Goal: Use online tool/utility: Utilize a website feature to perform a specific function

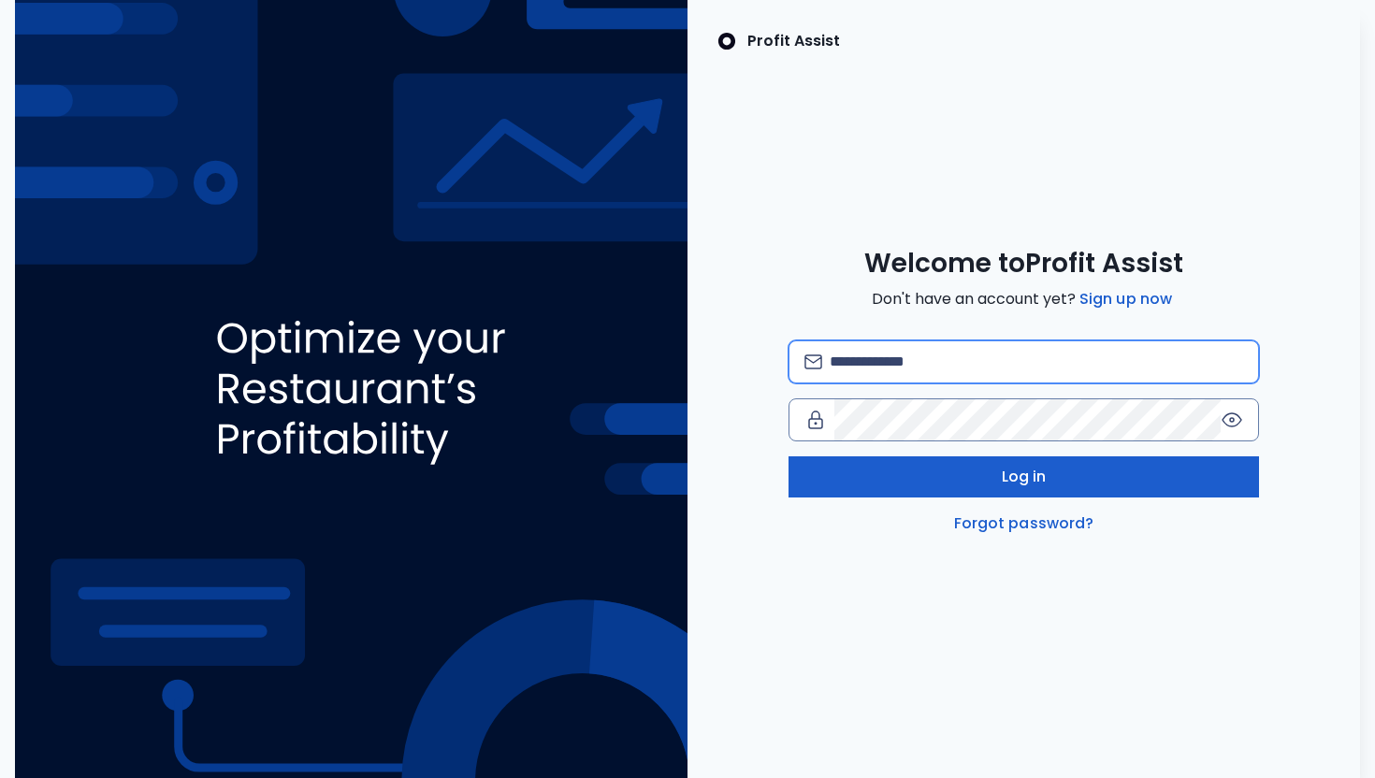
type input "**********"
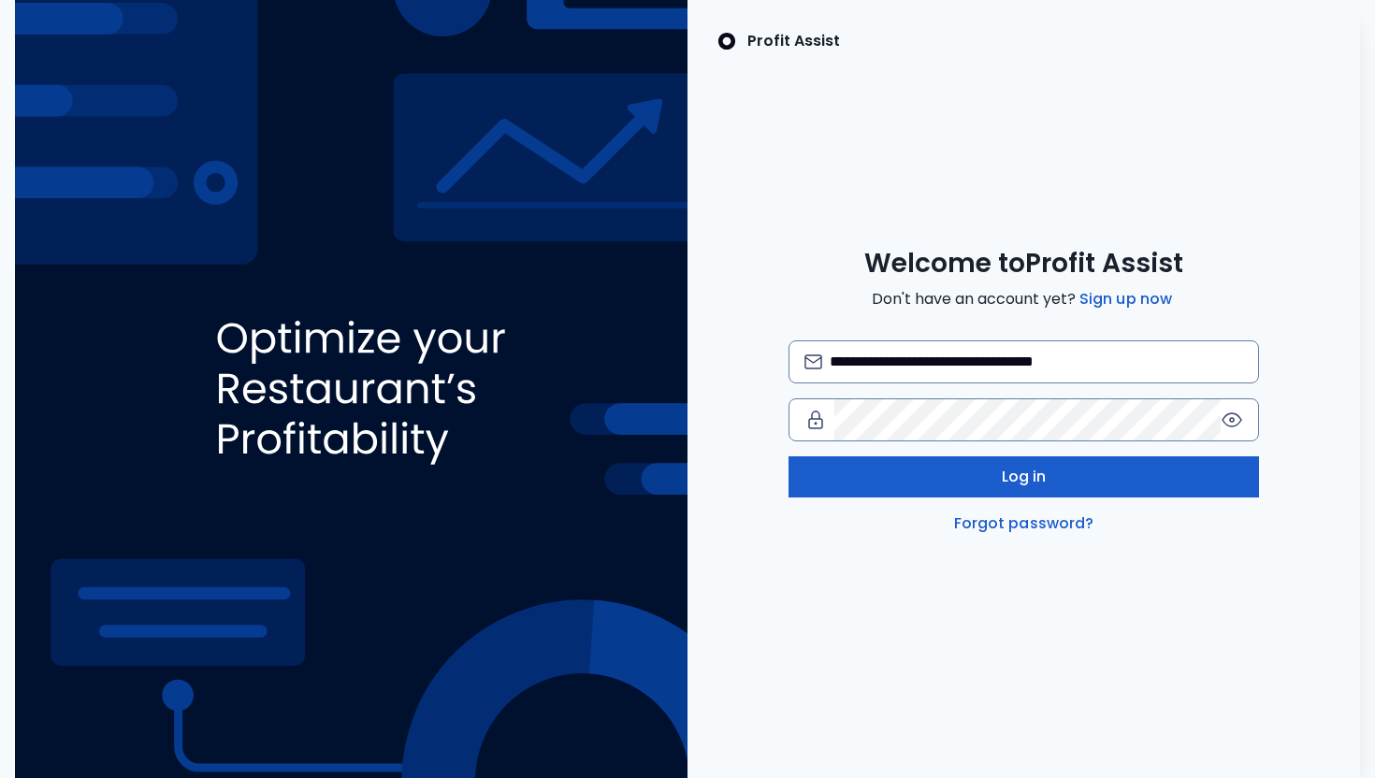
click at [1054, 485] on button "Log in" at bounding box center [1024, 477] width 471 height 41
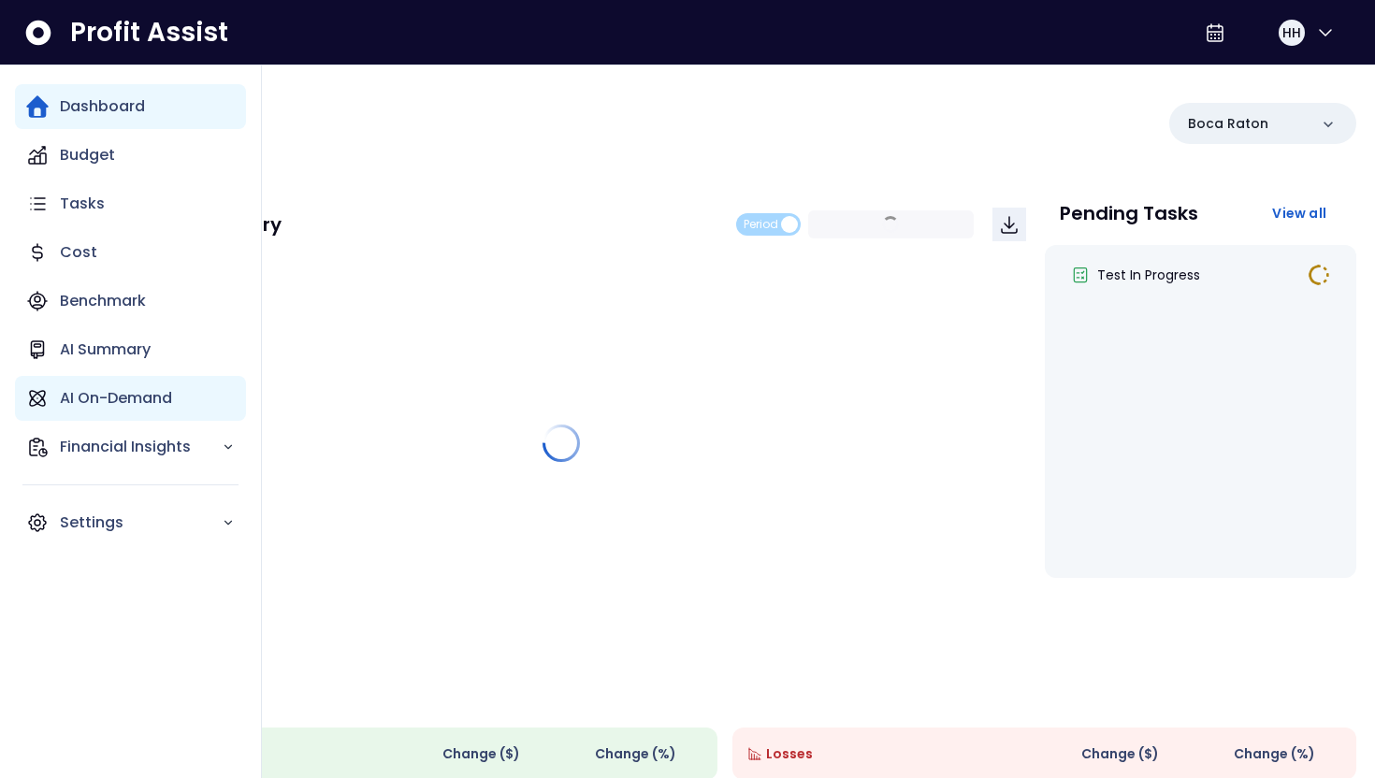
click at [49, 390] on div "AI On-Demand" at bounding box center [130, 398] width 231 height 45
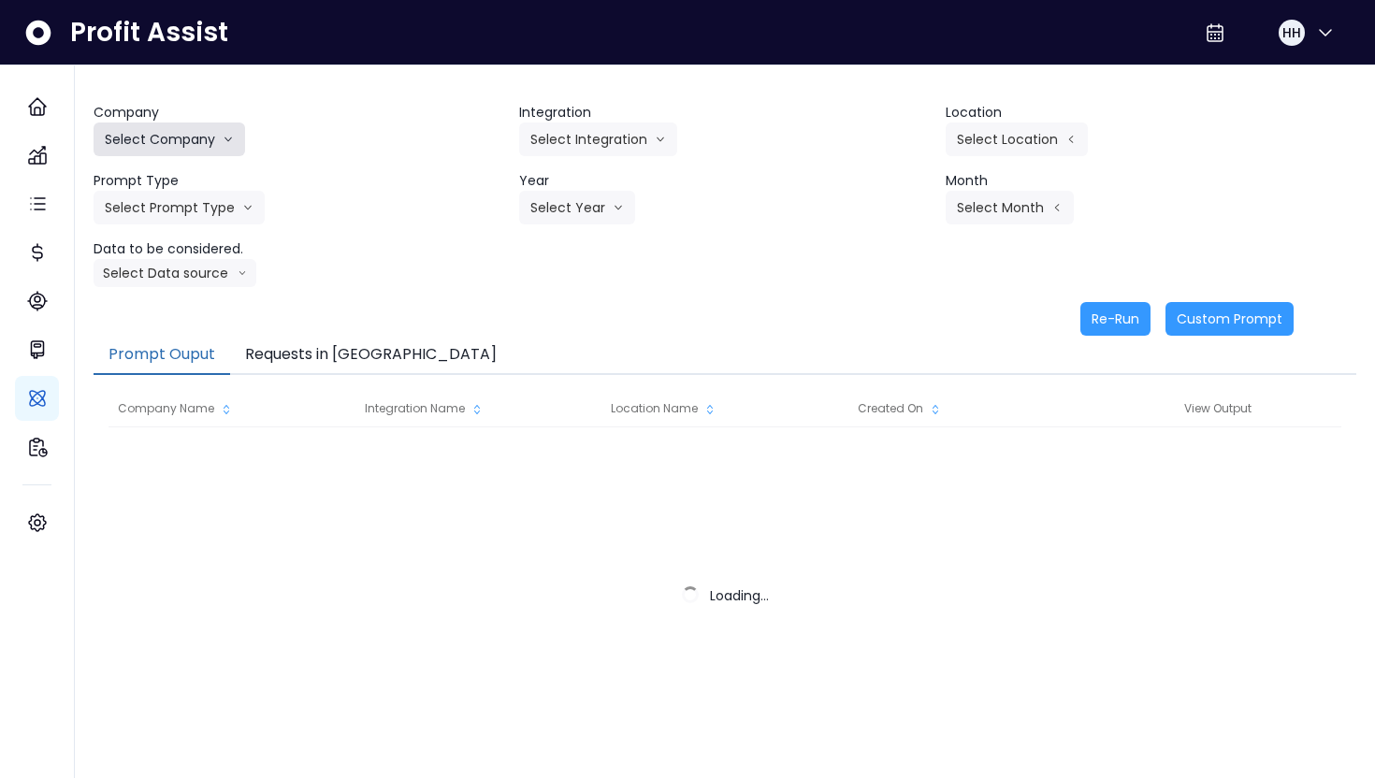
click at [209, 145] on button "Select Company" at bounding box center [170, 140] width 152 height 34
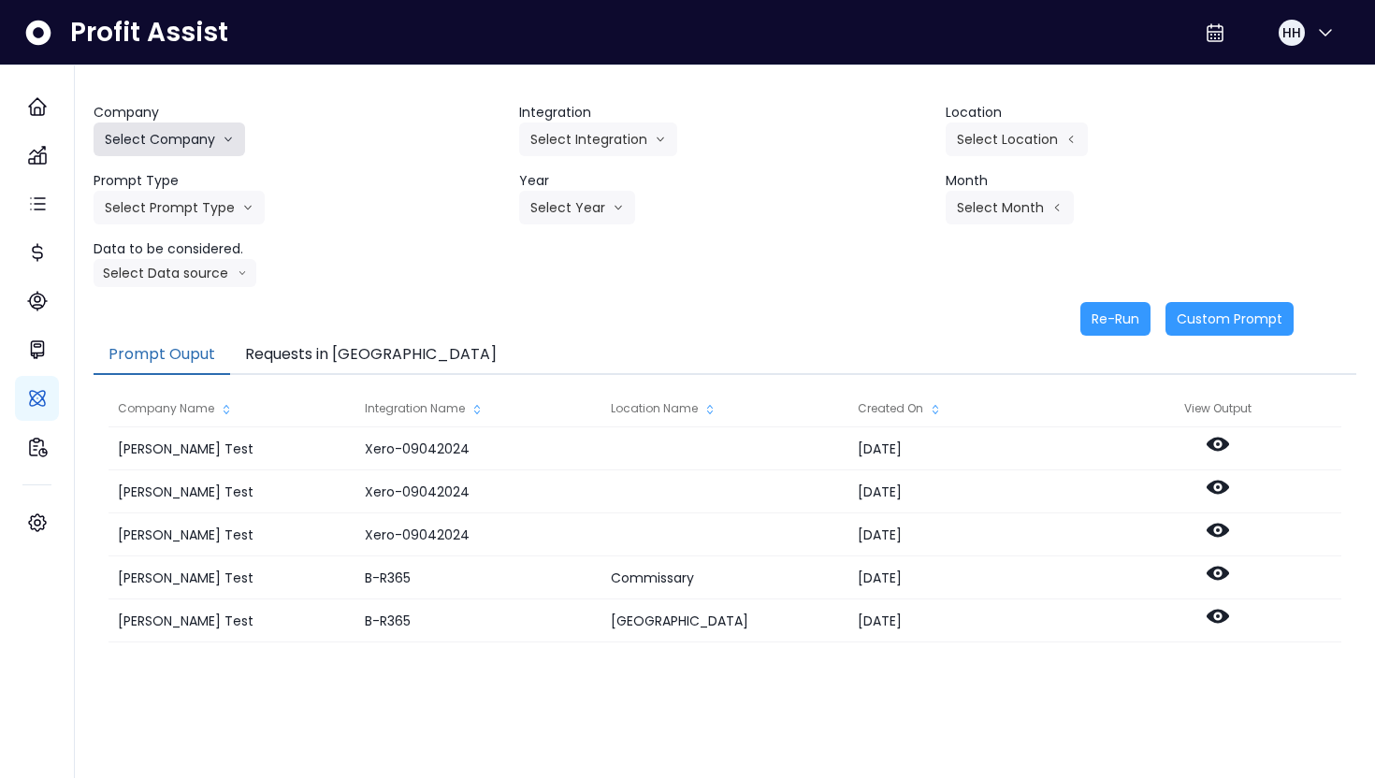
click at [220, 140] on button "Select Company" at bounding box center [170, 140] width 152 height 34
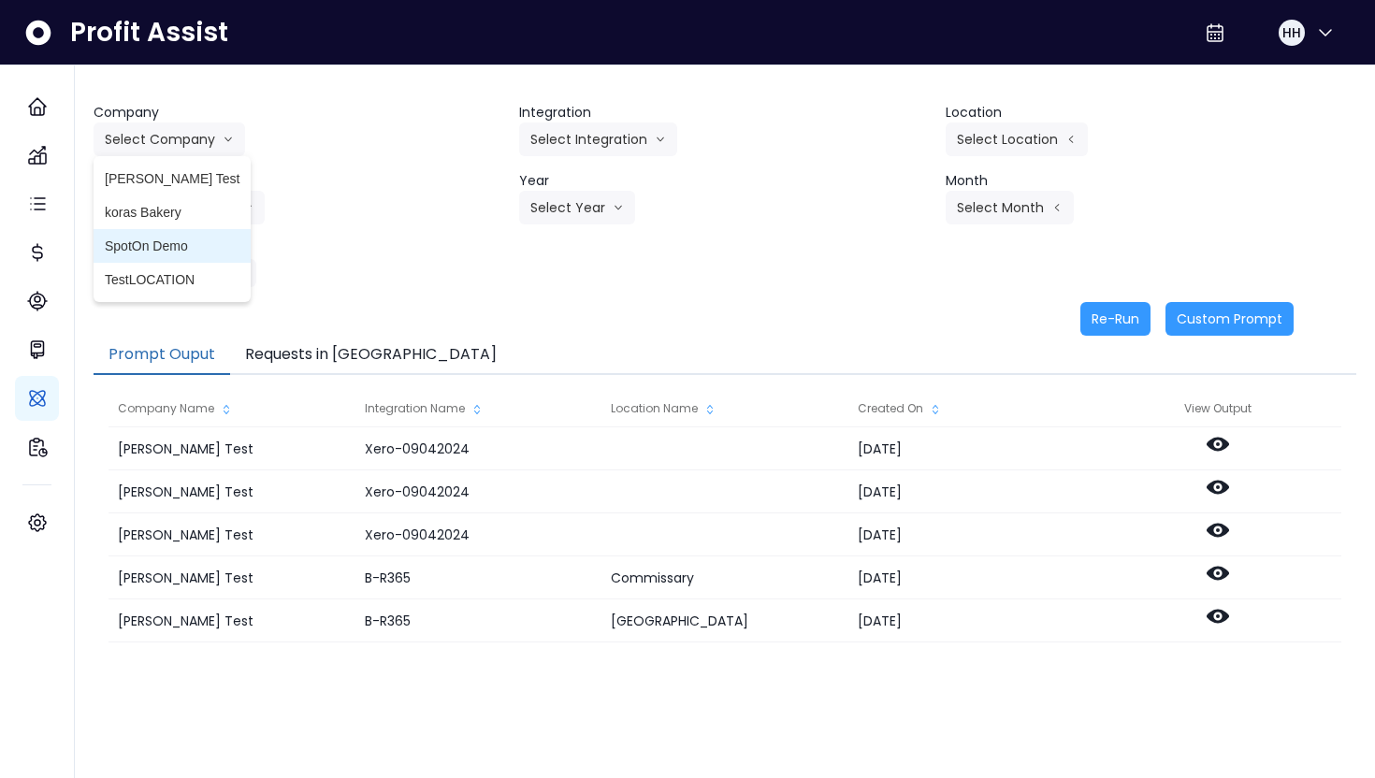
click at [167, 244] on span "SpotOn Demo" at bounding box center [172, 246] width 135 height 19
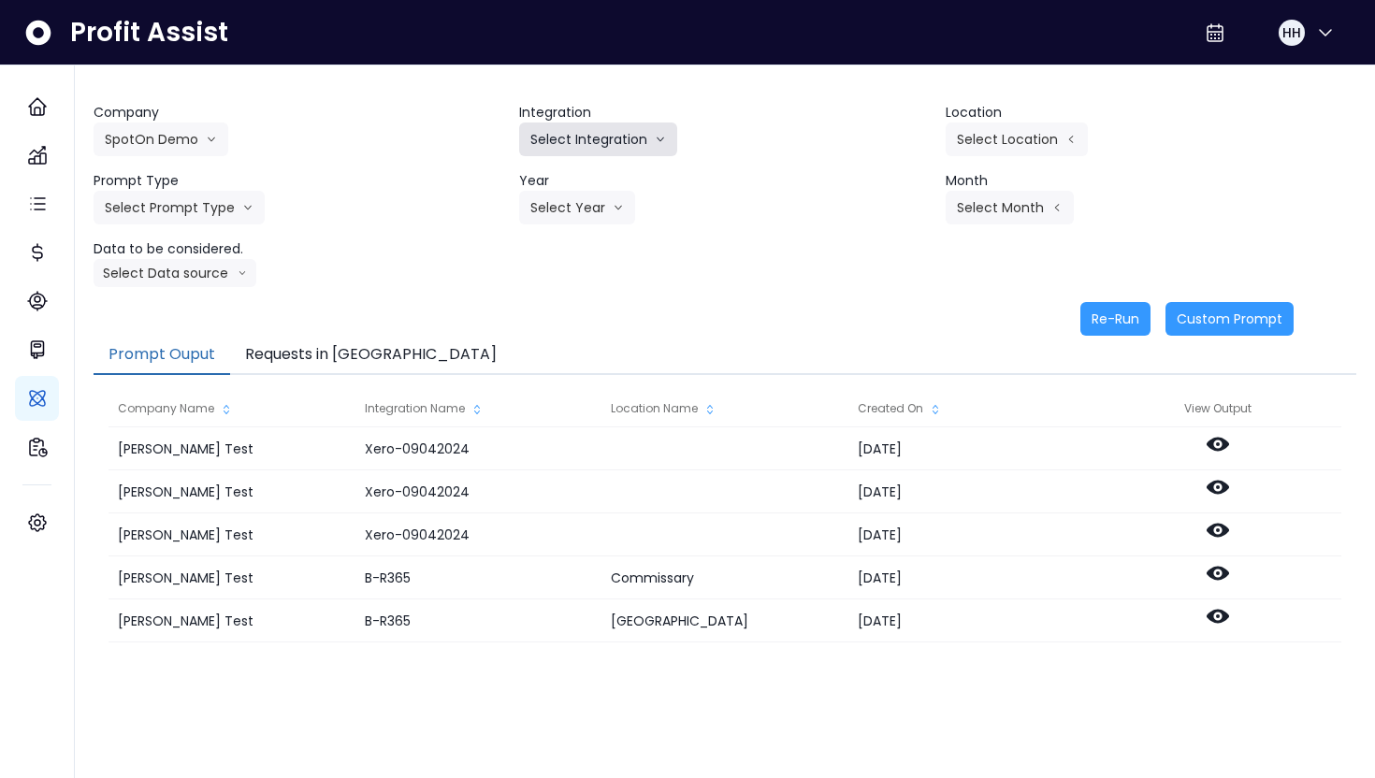
click at [649, 134] on button "Select Integration" at bounding box center [598, 140] width 158 height 34
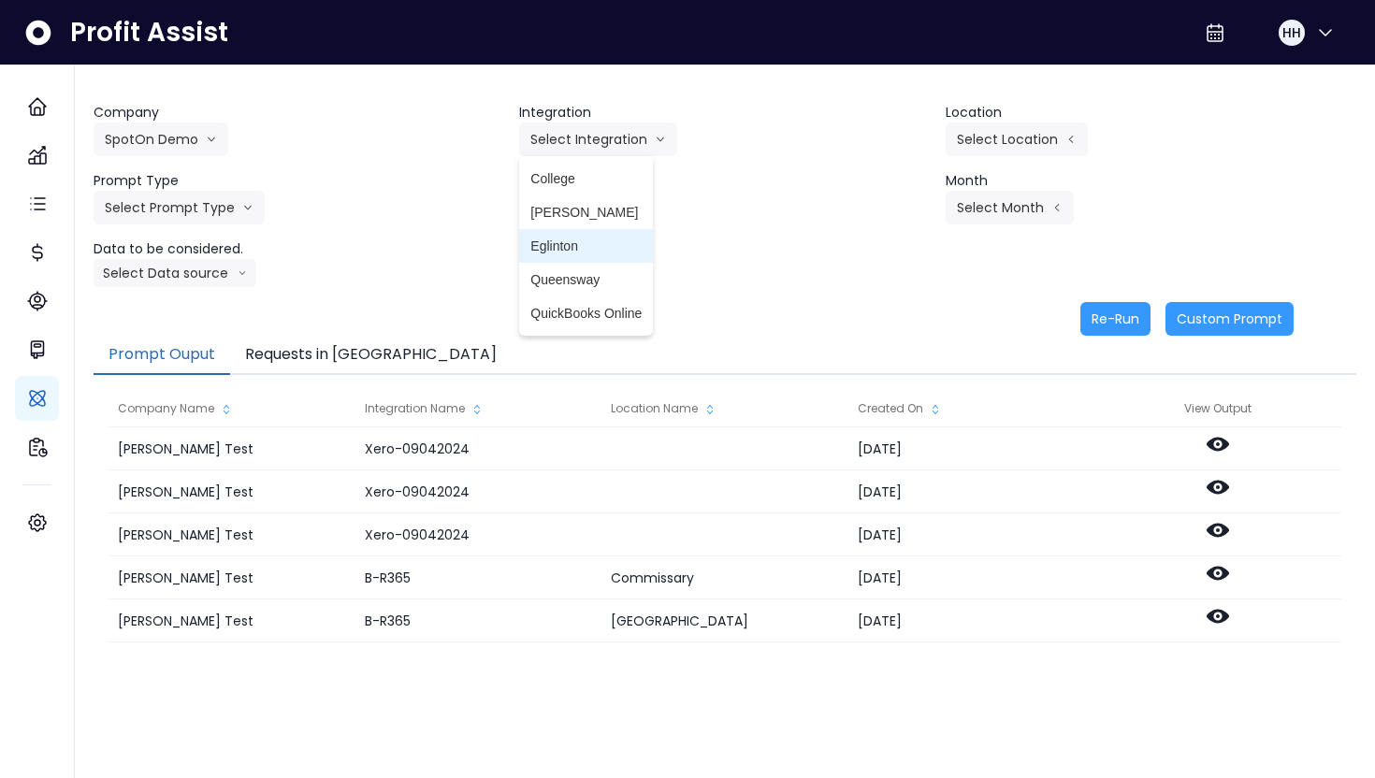
click at [620, 256] on li "Eglinton" at bounding box center [586, 246] width 134 height 34
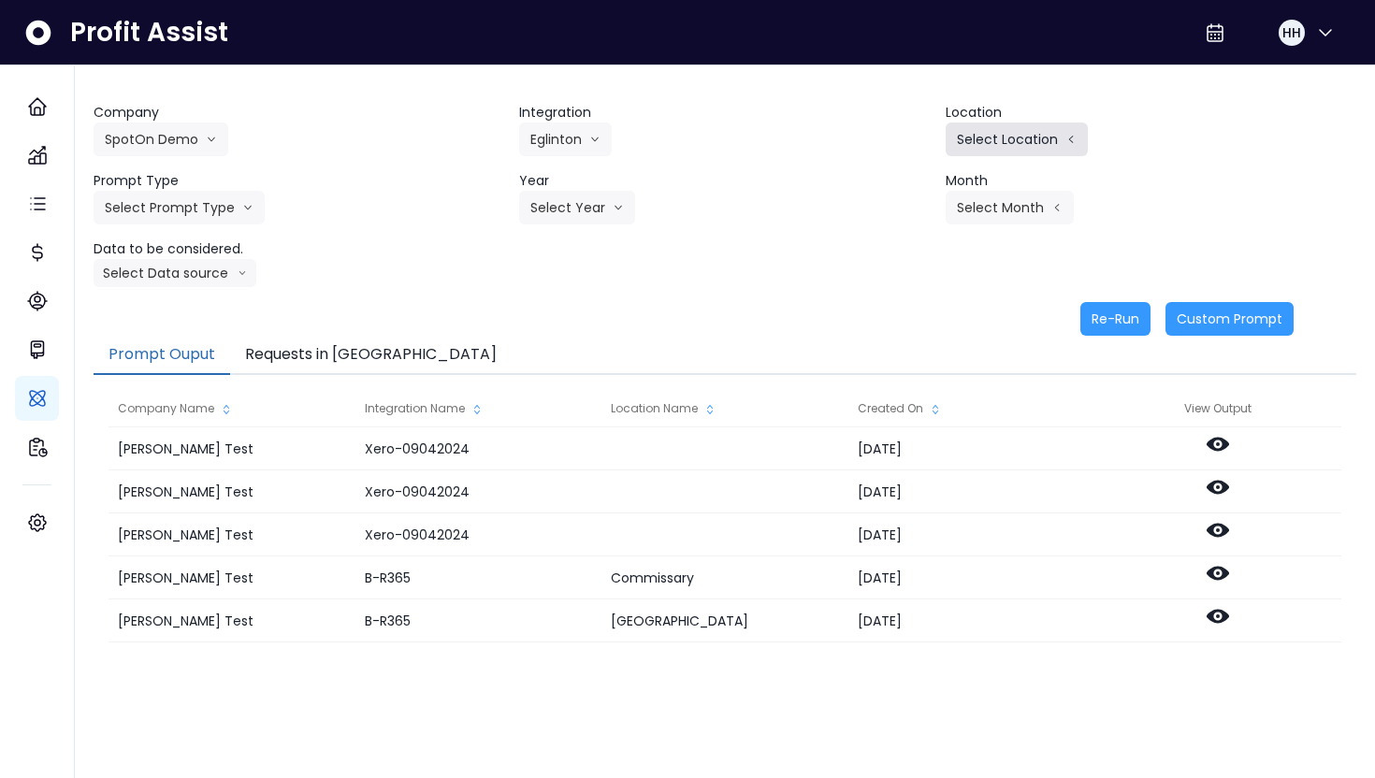
click at [1066, 136] on icon "arrow left line" at bounding box center [1071, 139] width 11 height 19
click at [225, 210] on button "Select Prompt Type" at bounding box center [179, 208] width 171 height 34
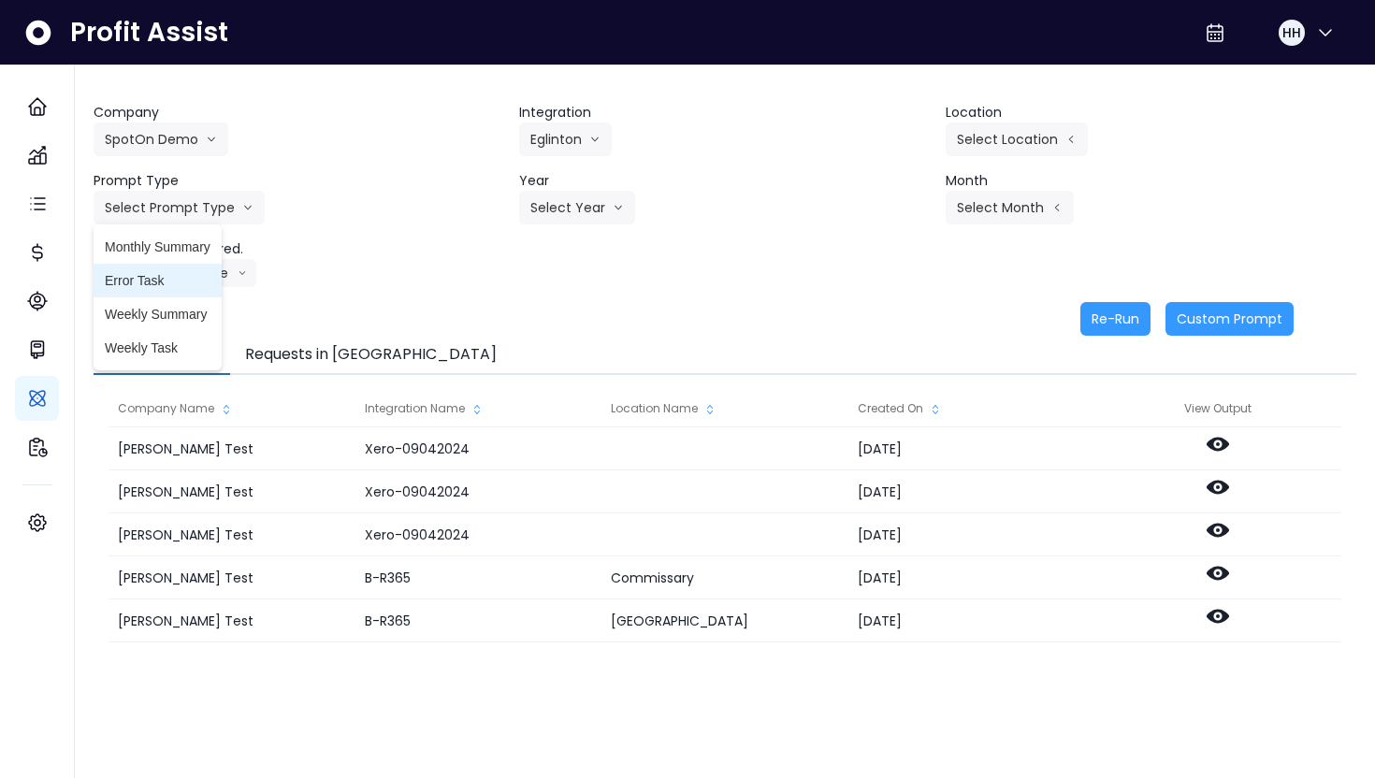
click at [197, 283] on span "Error Task" at bounding box center [158, 280] width 106 height 19
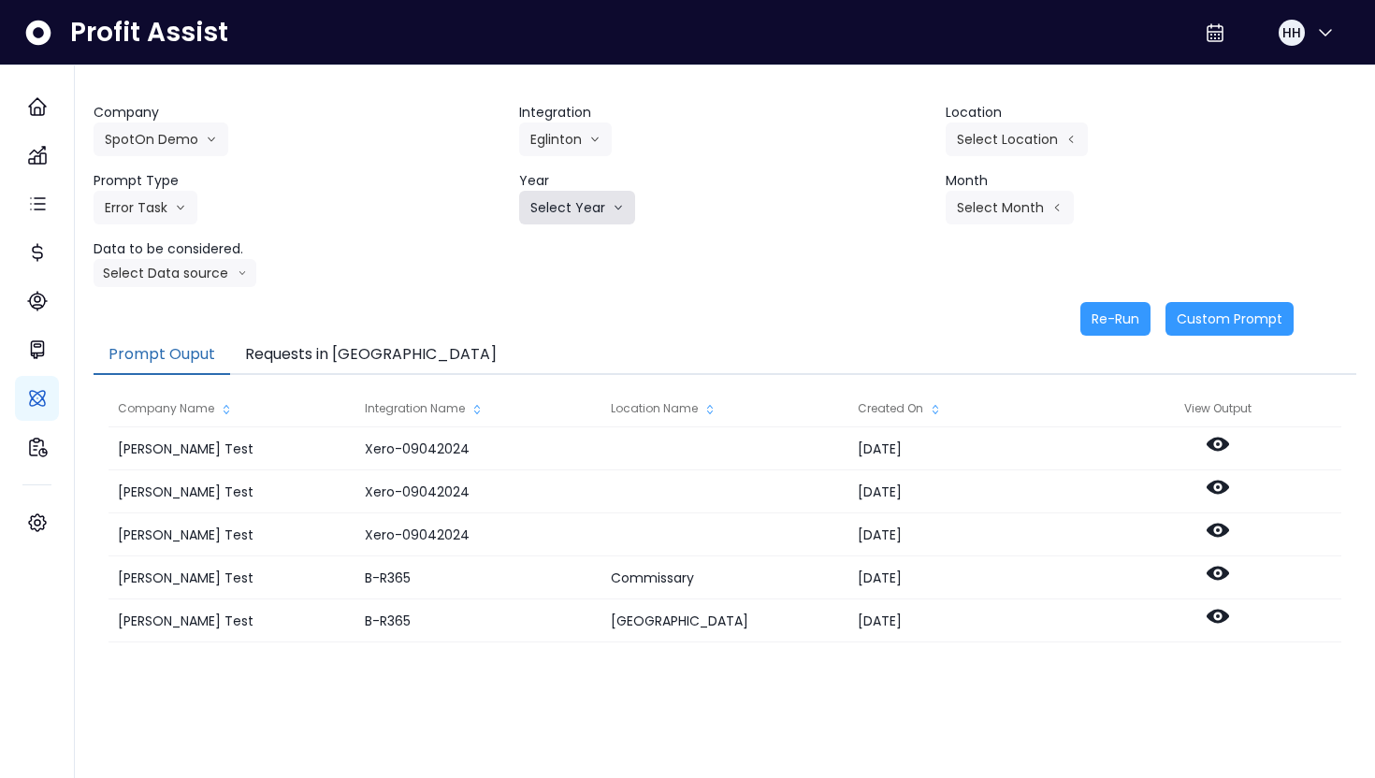
click at [619, 198] on icon "arrow down line" at bounding box center [618, 207] width 11 height 19
click at [564, 325] on li "2025" at bounding box center [544, 314] width 51 height 34
click at [573, 137] on button "Eglinton" at bounding box center [565, 140] width 93 height 34
click at [576, 211] on span "[PERSON_NAME]" at bounding box center [585, 212] width 111 height 19
click at [227, 213] on button "Select Prompt Type" at bounding box center [179, 208] width 171 height 34
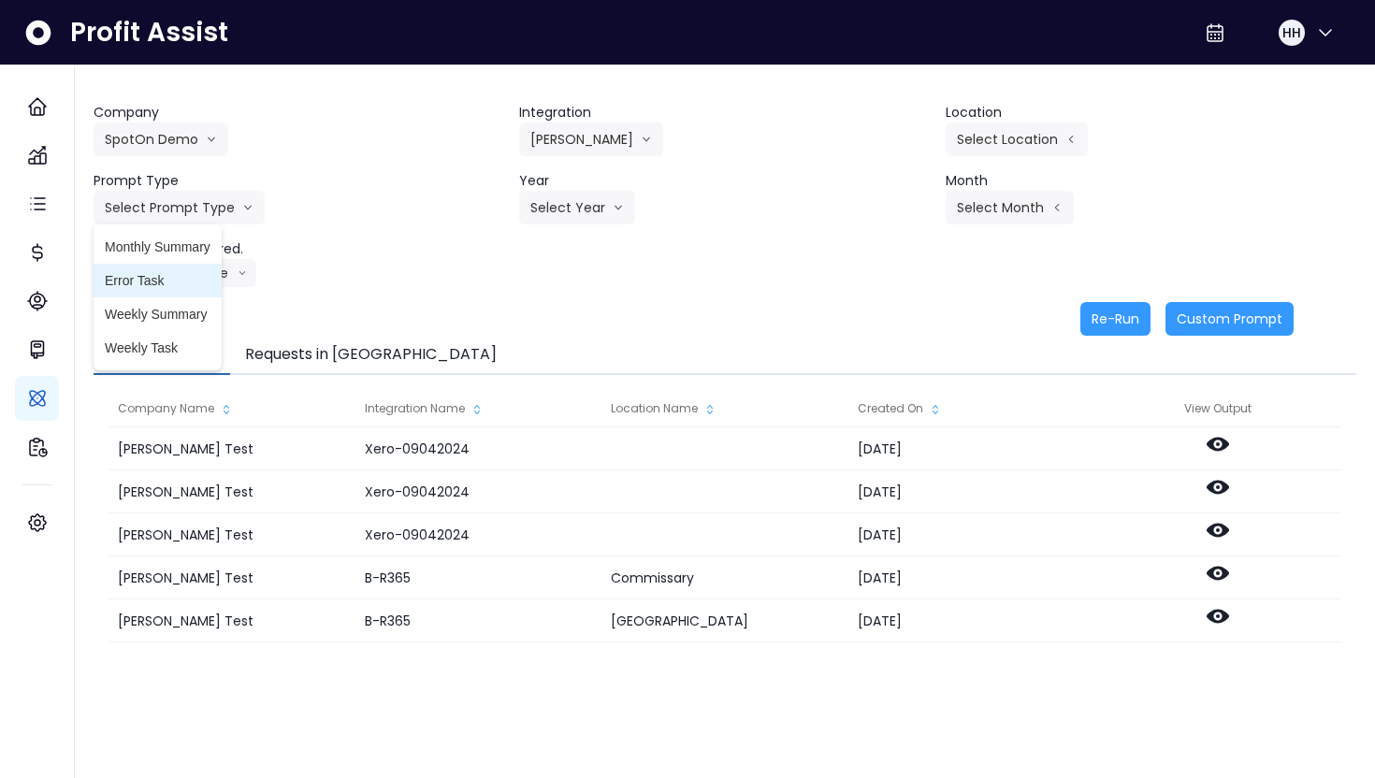
click at [193, 283] on span "Error Task" at bounding box center [158, 280] width 106 height 19
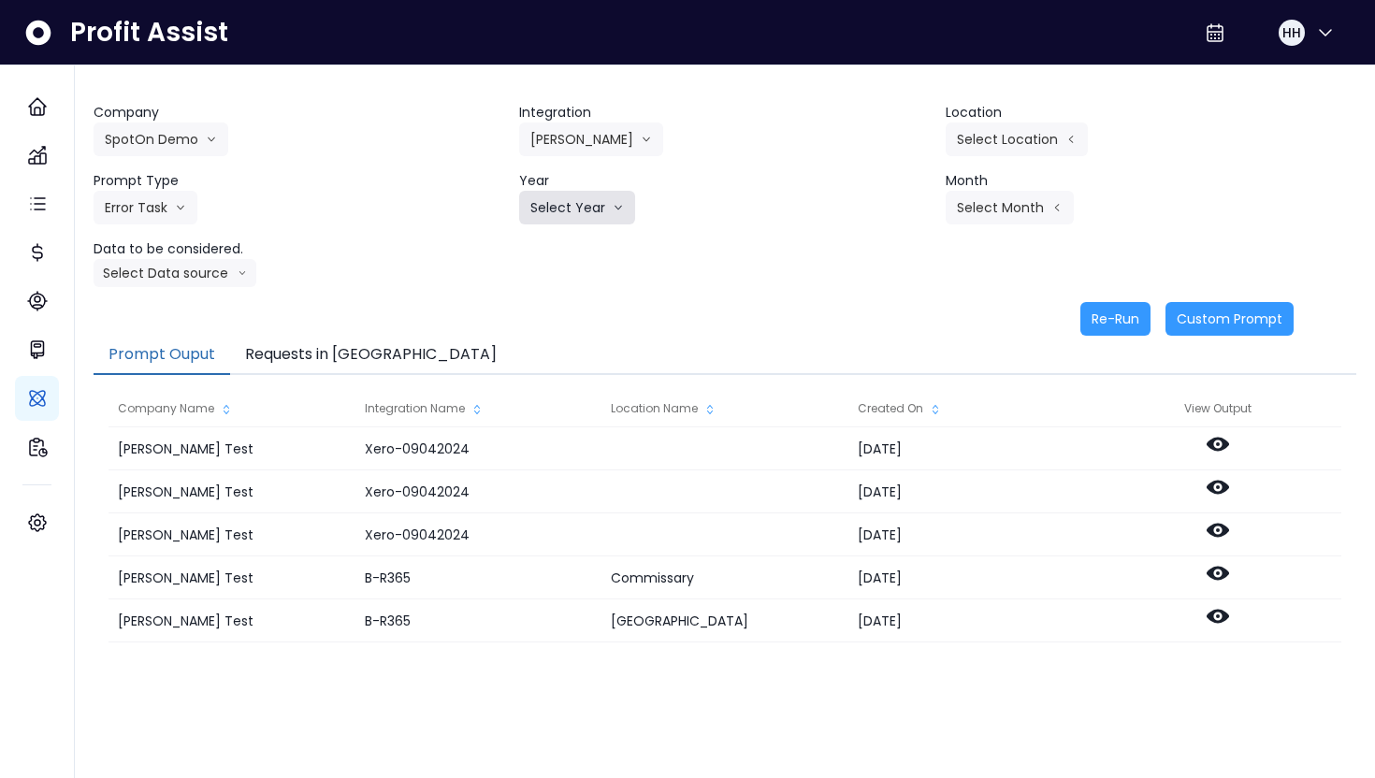
click at [585, 202] on button "Select Year" at bounding box center [577, 208] width 116 height 34
click at [554, 309] on span "2025" at bounding box center [544, 314] width 29 height 19
click at [992, 130] on button "Select Location" at bounding box center [1017, 140] width 142 height 34
click at [896, 152] on span "All Locations" at bounding box center [897, 145] width 74 height 19
click at [975, 206] on button "Select Month" at bounding box center [1010, 208] width 128 height 34
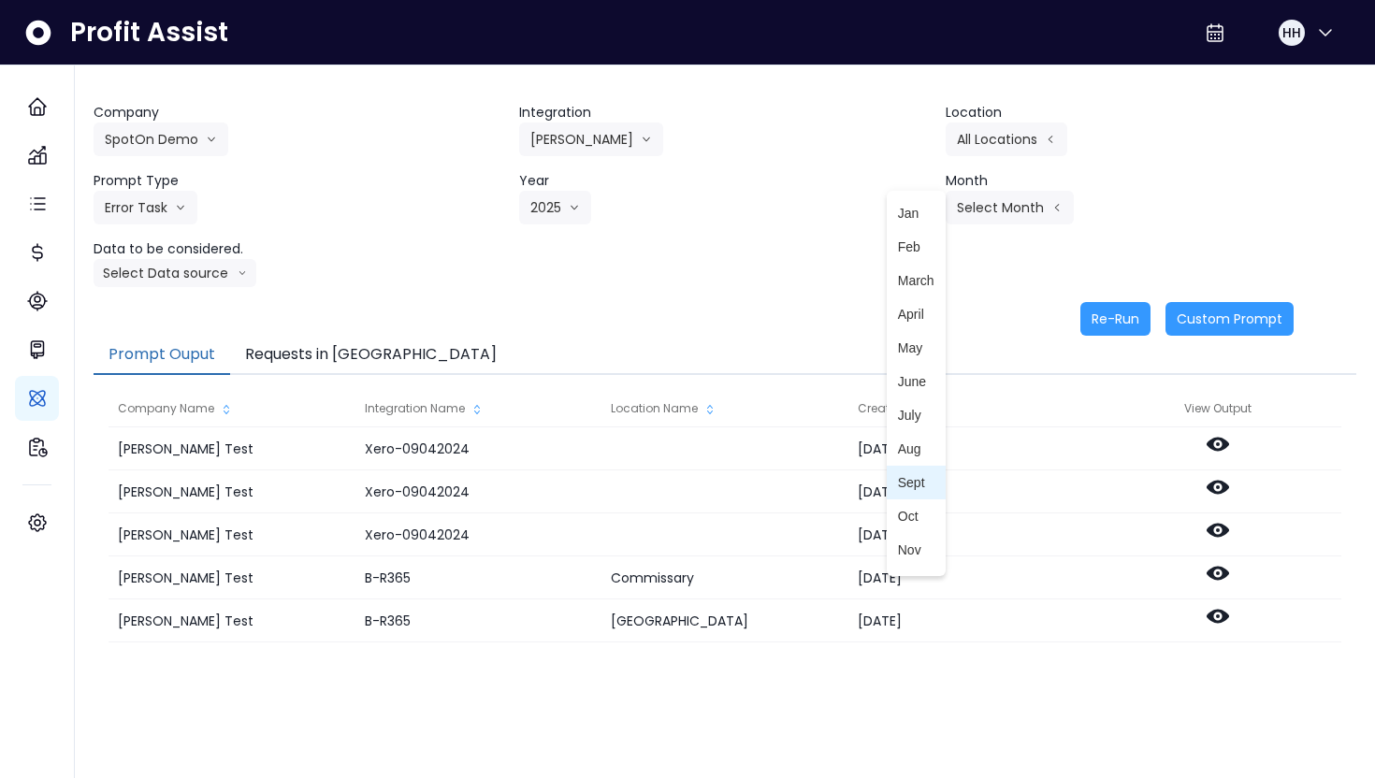
click at [906, 496] on li "Sept" at bounding box center [916, 483] width 59 height 34
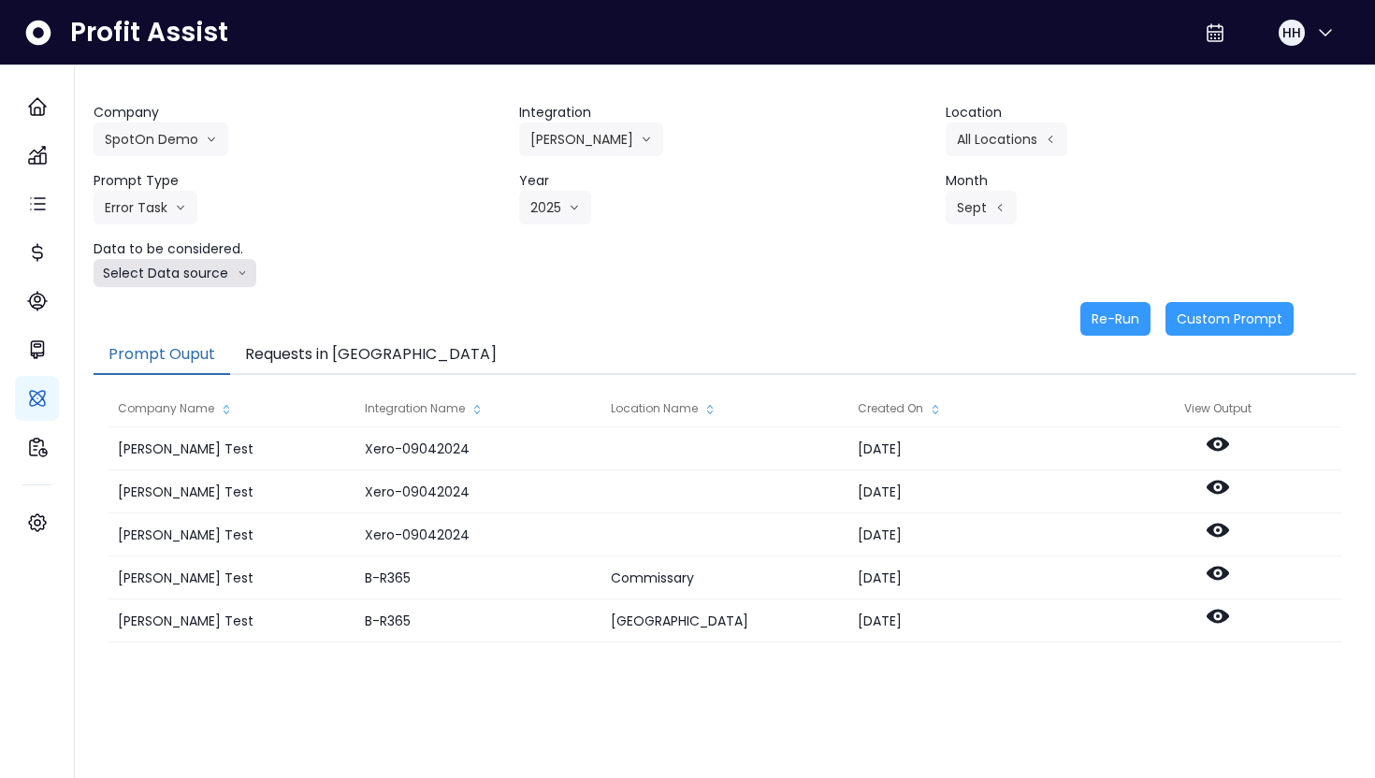
click at [210, 279] on button "Select Data source" at bounding box center [175, 273] width 163 height 28
click at [202, 296] on li "Comparison overtime" at bounding box center [167, 310] width 147 height 34
click at [1104, 318] on button "Re-Run" at bounding box center [1116, 319] width 70 height 34
click at [340, 355] on button "Requests in [GEOGRAPHIC_DATA]" at bounding box center [371, 355] width 282 height 39
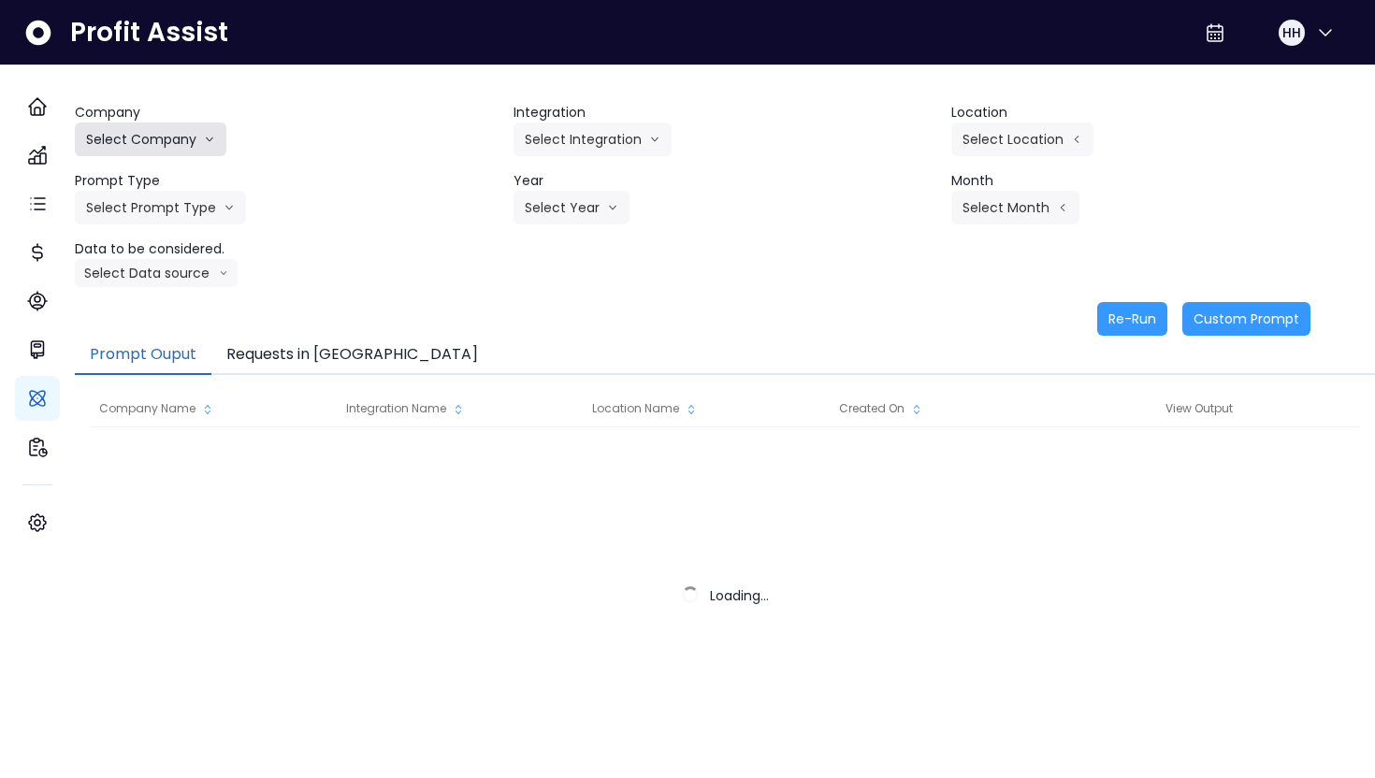
click at [178, 143] on button "Select Company" at bounding box center [151, 140] width 152 height 34
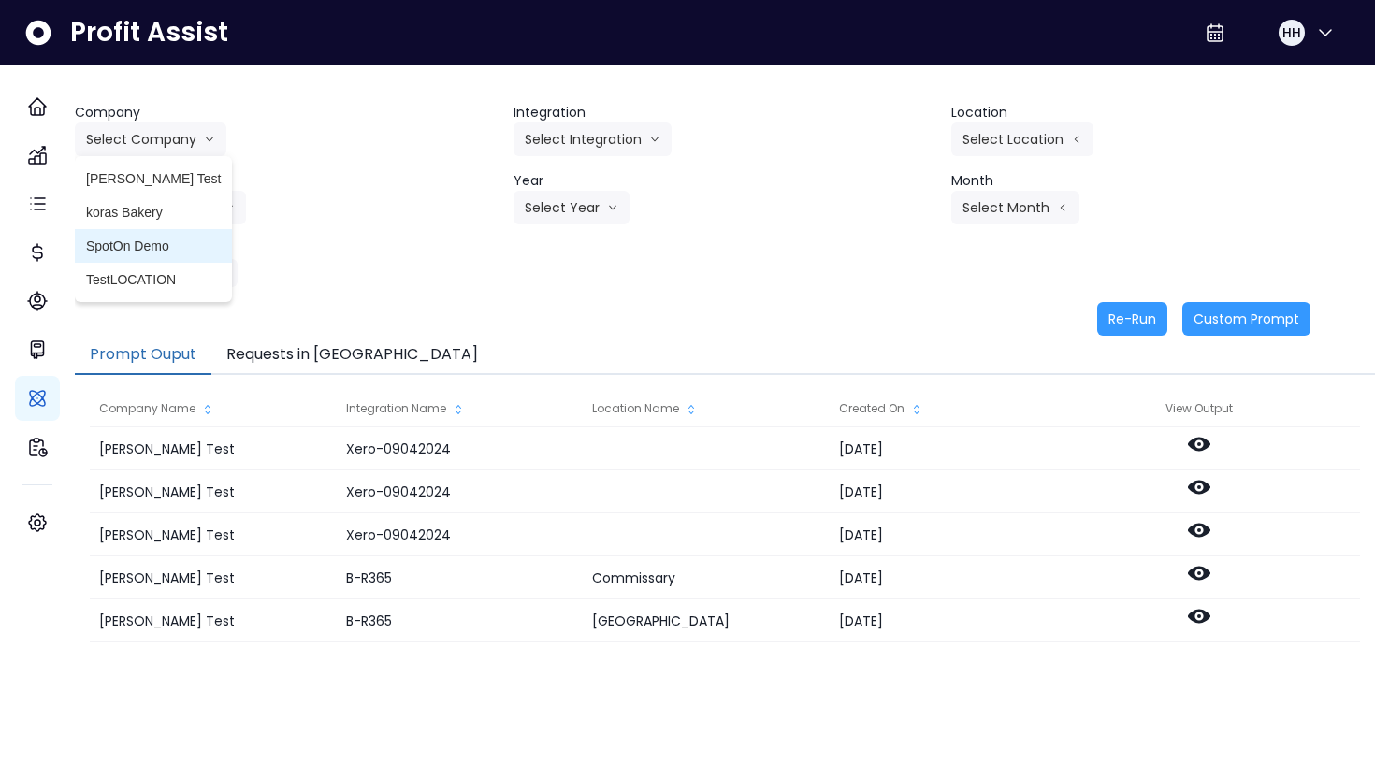
click at [157, 242] on span "SpotOn Demo" at bounding box center [153, 246] width 135 height 19
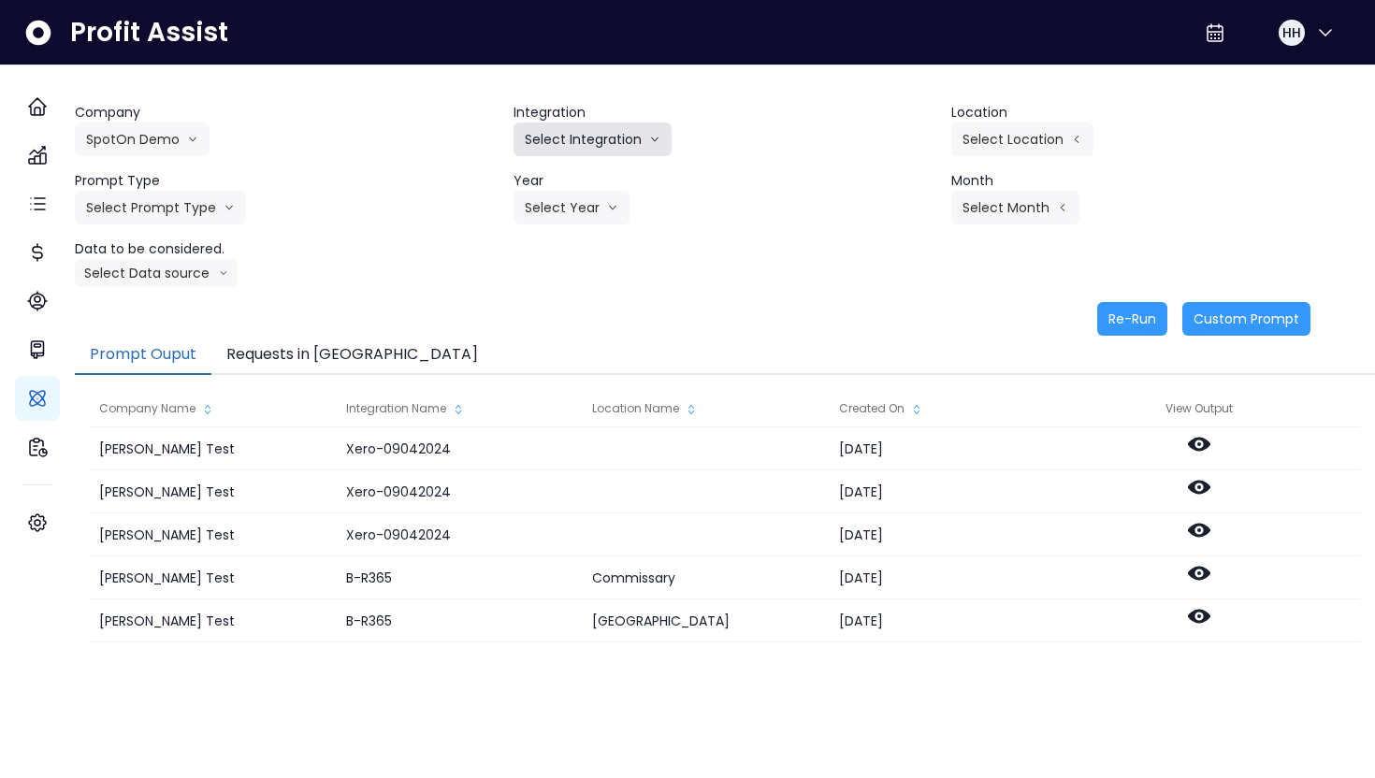
click at [602, 125] on button "Select Integration" at bounding box center [593, 140] width 158 height 34
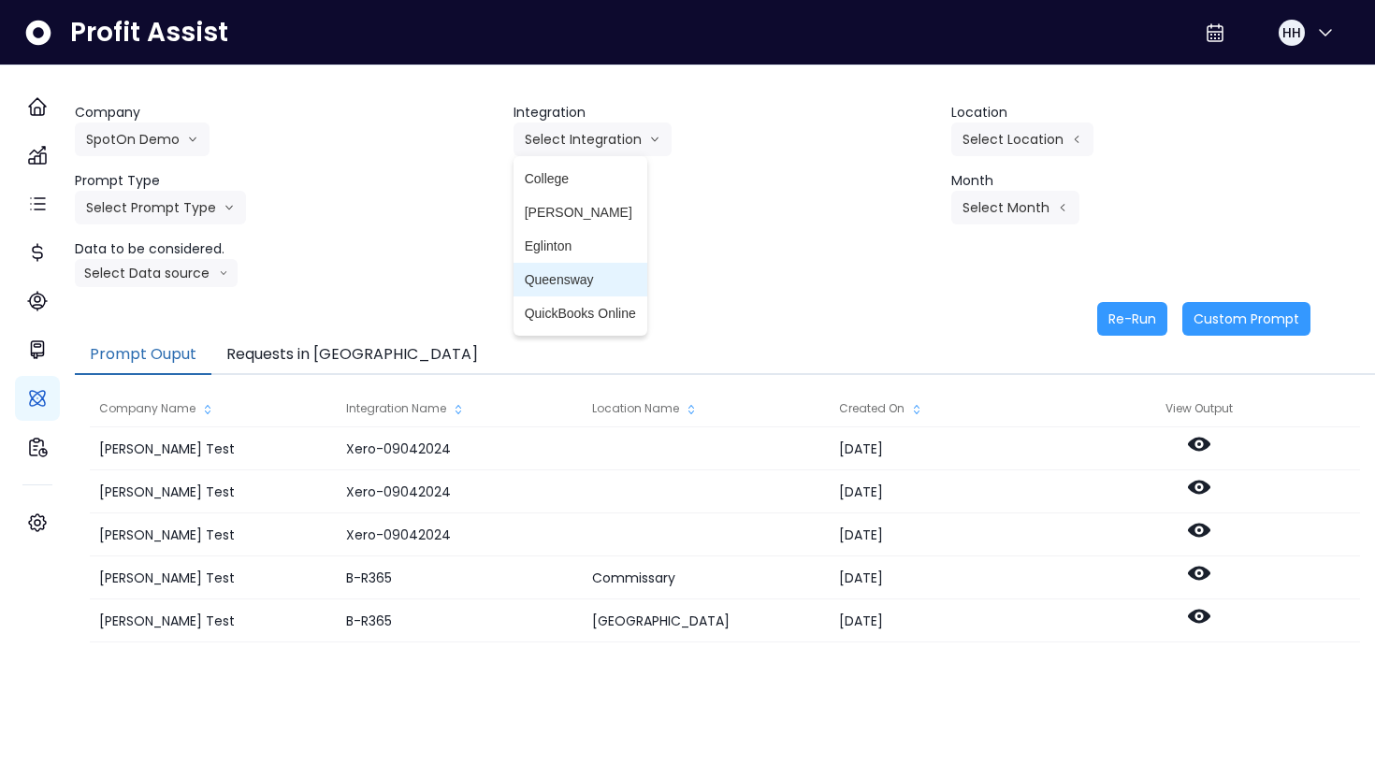
click at [605, 280] on span "Queensway" at bounding box center [580, 279] width 111 height 19
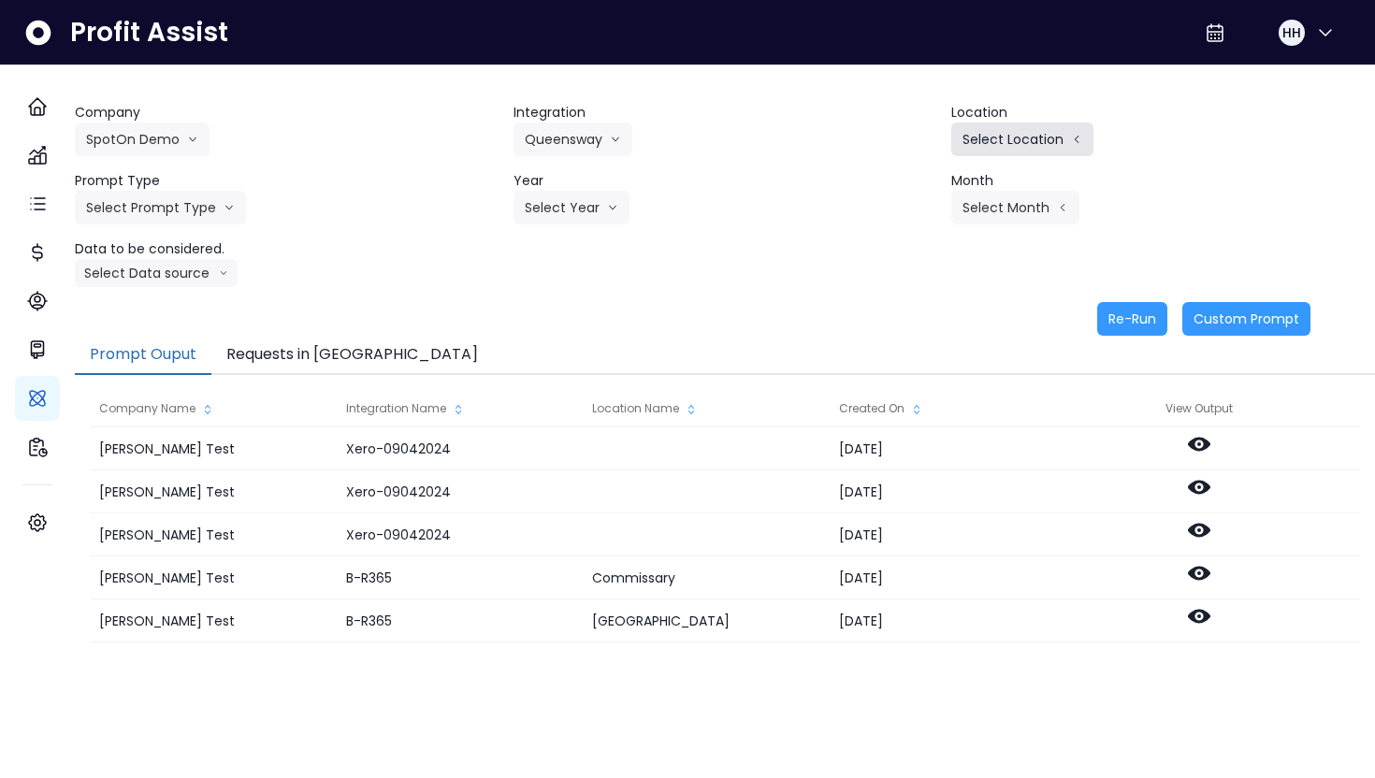
click at [1046, 145] on button "Select Location" at bounding box center [1022, 140] width 142 height 34
click at [875, 156] on li "All Locations" at bounding box center [903, 145] width 96 height 34
click at [246, 199] on button "Select Prompt Type" at bounding box center [160, 208] width 171 height 34
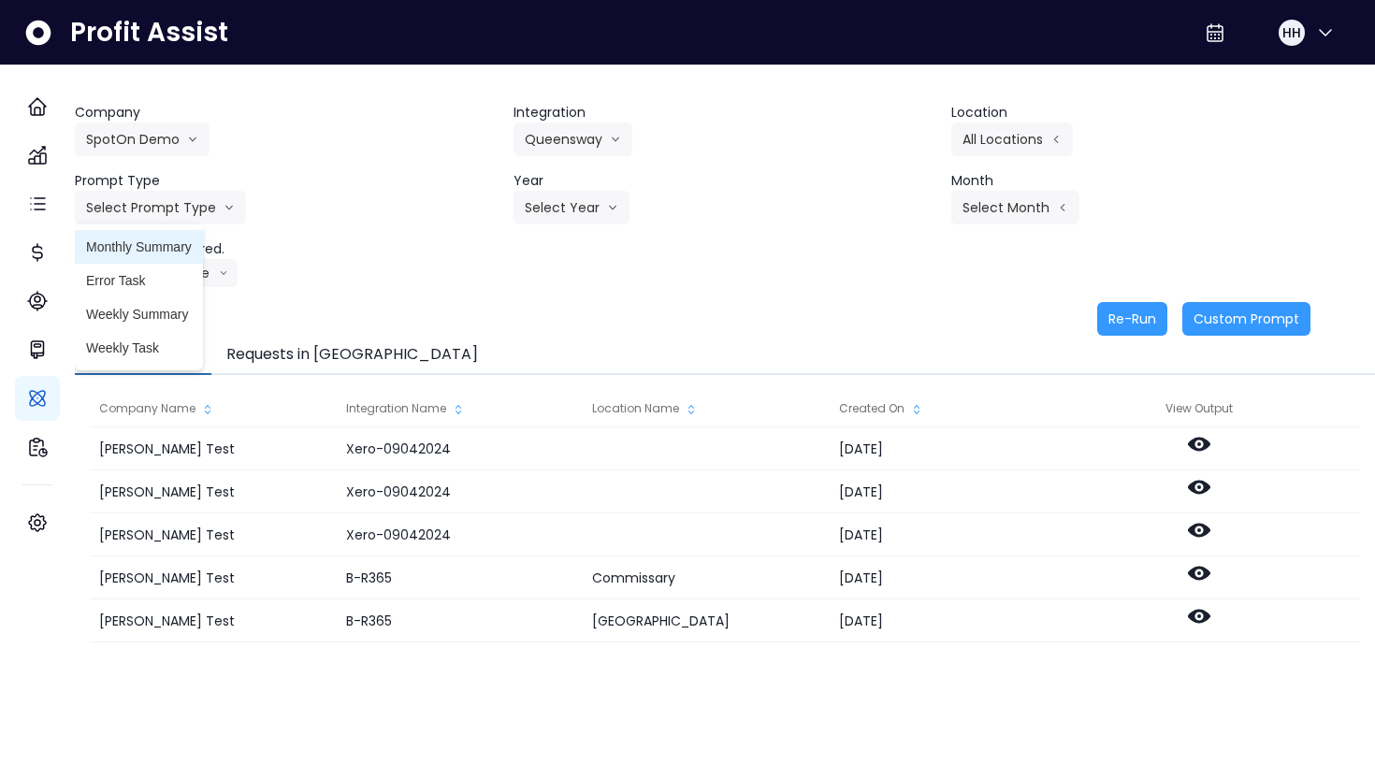
click at [191, 255] on span "Monthly Summary" at bounding box center [139, 247] width 106 height 19
click at [633, 221] on div "Select Year 2023 2024 2025" at bounding box center [607, 208] width 187 height 34
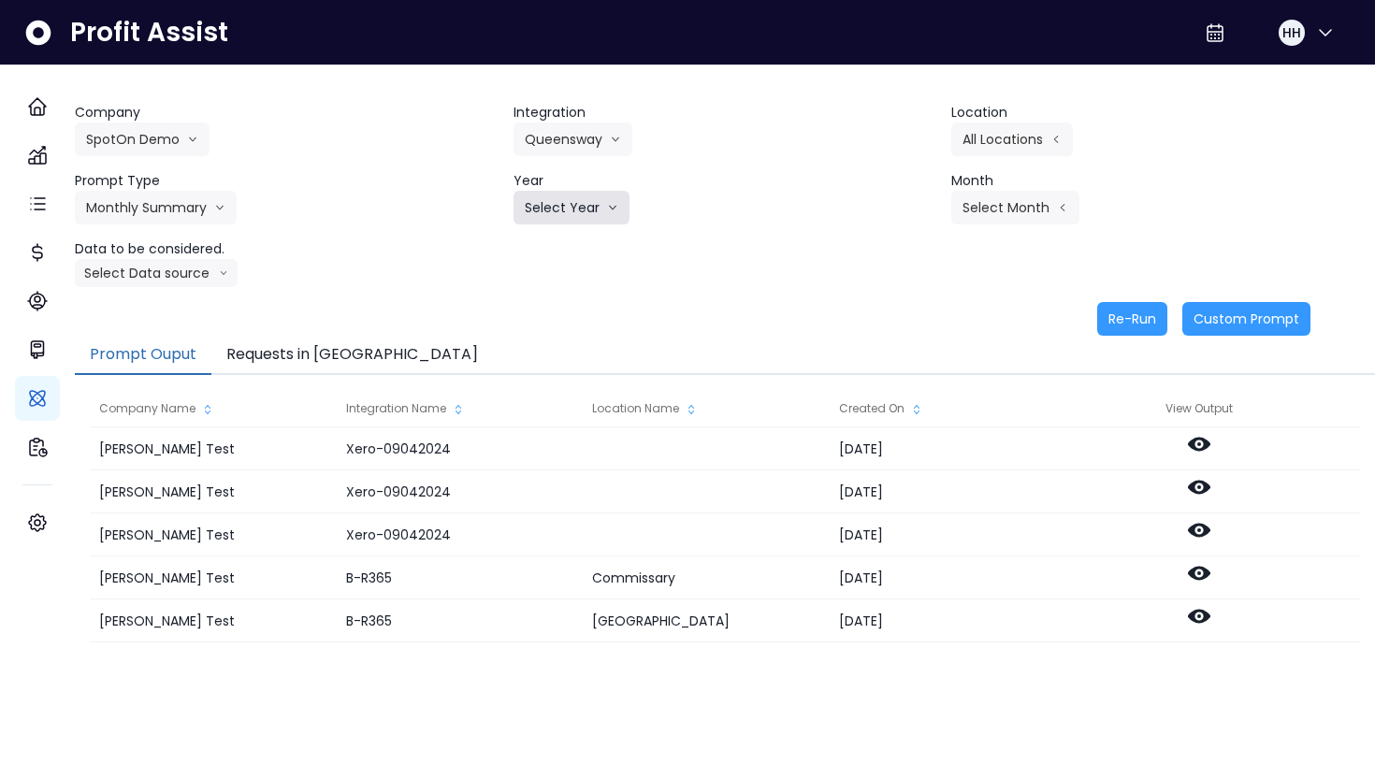
click at [599, 216] on button "Select Year" at bounding box center [572, 208] width 116 height 34
click at [554, 314] on span "2025" at bounding box center [539, 314] width 29 height 19
click at [1032, 213] on button "Select Month" at bounding box center [1015, 208] width 128 height 34
click at [917, 503] on li "Oct" at bounding box center [921, 517] width 59 height 34
click at [233, 270] on button "Select Data source" at bounding box center [156, 273] width 163 height 28
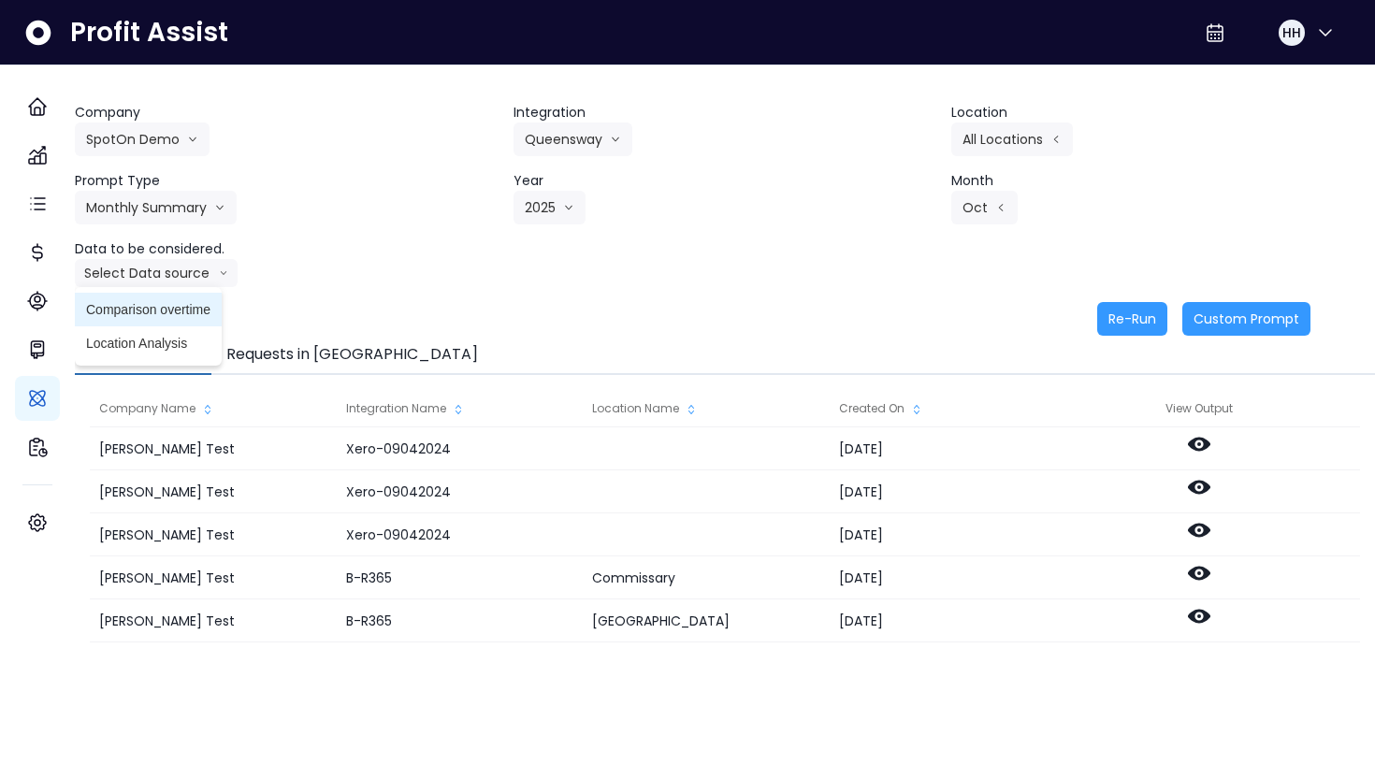
click at [210, 300] on span "Comparison overtime" at bounding box center [148, 309] width 124 height 19
click at [247, 277] on icon "arrow down line" at bounding box center [242, 273] width 9 height 19
click at [1097, 322] on button "Re-Run" at bounding box center [1132, 319] width 70 height 34
click at [264, 366] on button "Requests in [GEOGRAPHIC_DATA]" at bounding box center [352, 355] width 282 height 39
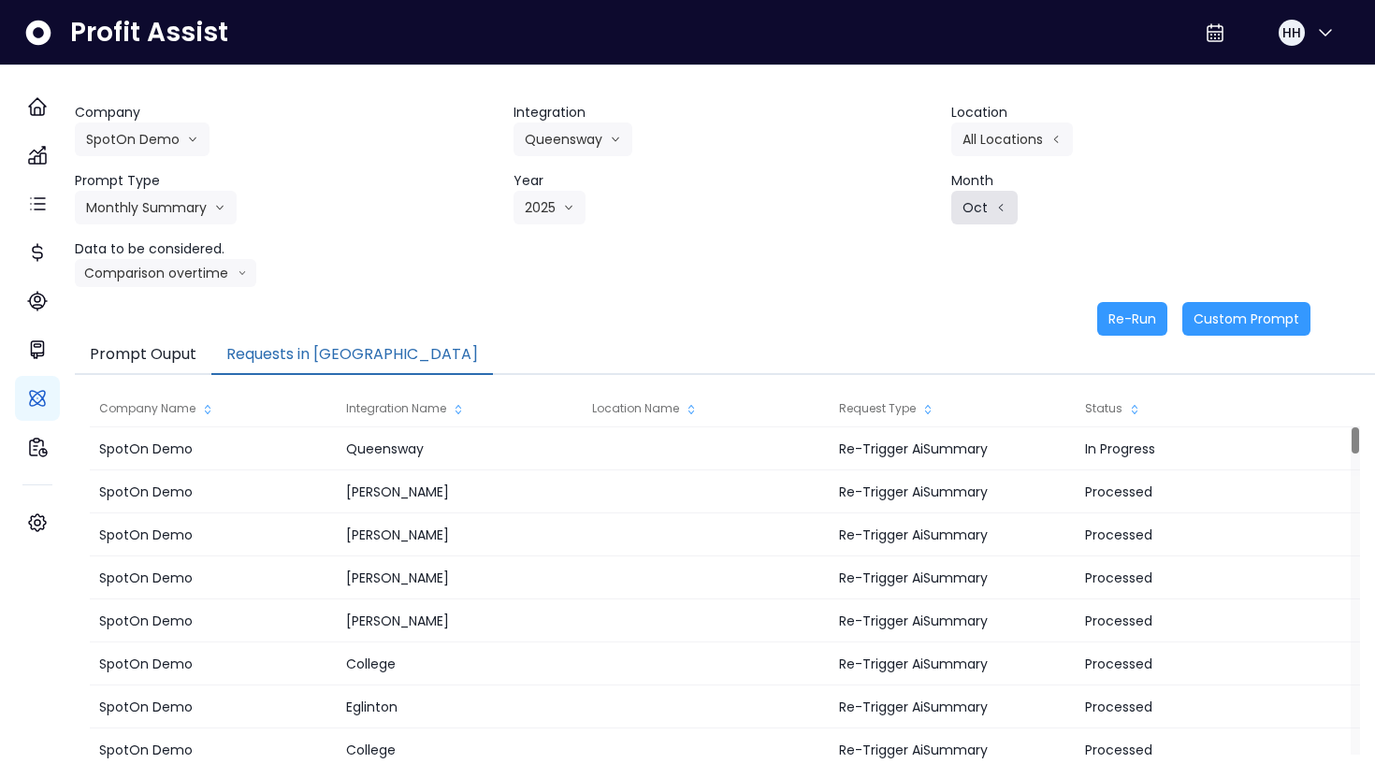
click at [976, 209] on button "Oct" at bounding box center [984, 208] width 66 height 34
click at [767, 258] on div "Company SpotOn Demo Hardik Test koras Bakery SpotOn Demo TestLOCATION Integrati…" at bounding box center [725, 195] width 1300 height 184
click at [995, 206] on icon "arrow left line" at bounding box center [1000, 207] width 11 height 19
click at [904, 217] on span "Jan" at bounding box center [922, 213] width 36 height 19
click at [179, 260] on button "Comparison overtime" at bounding box center [165, 273] width 181 height 28
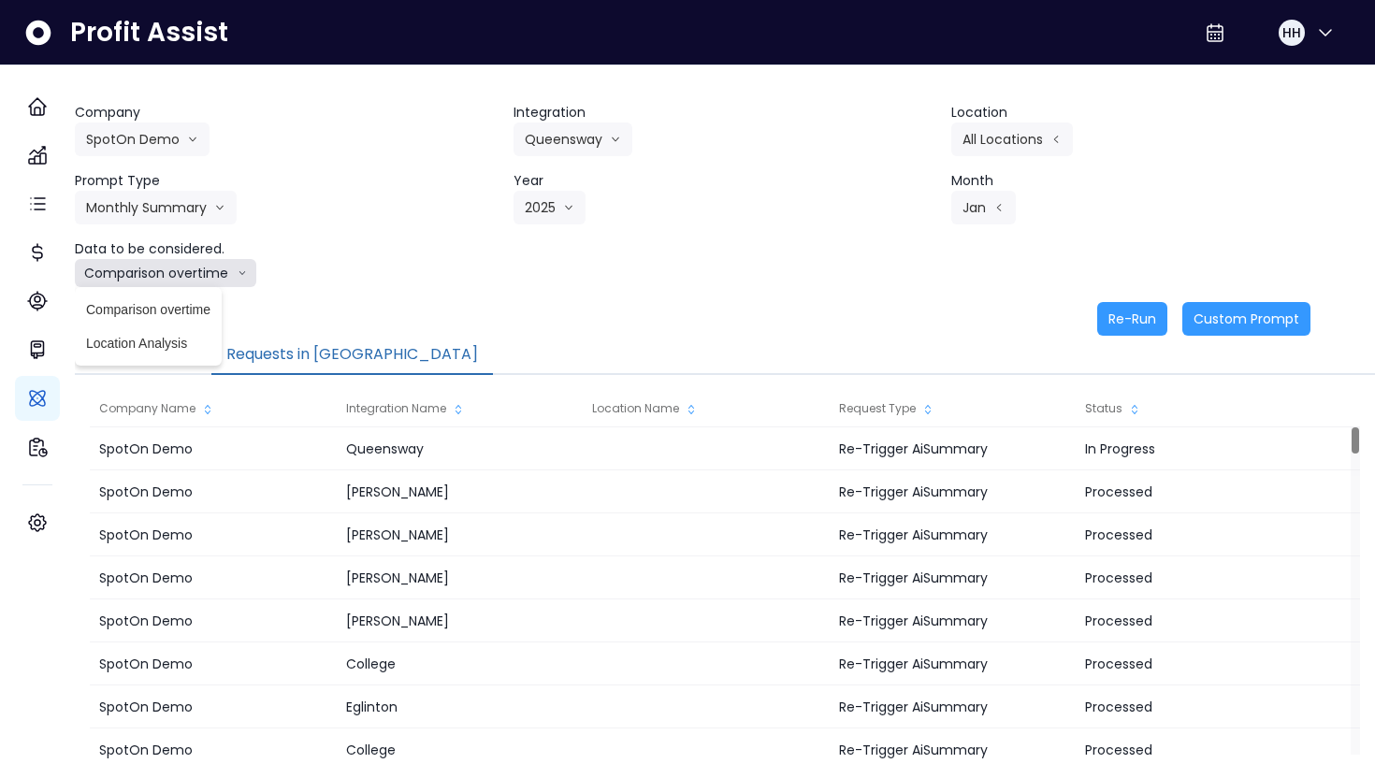
click at [179, 260] on button "Comparison overtime" at bounding box center [165, 273] width 181 height 28
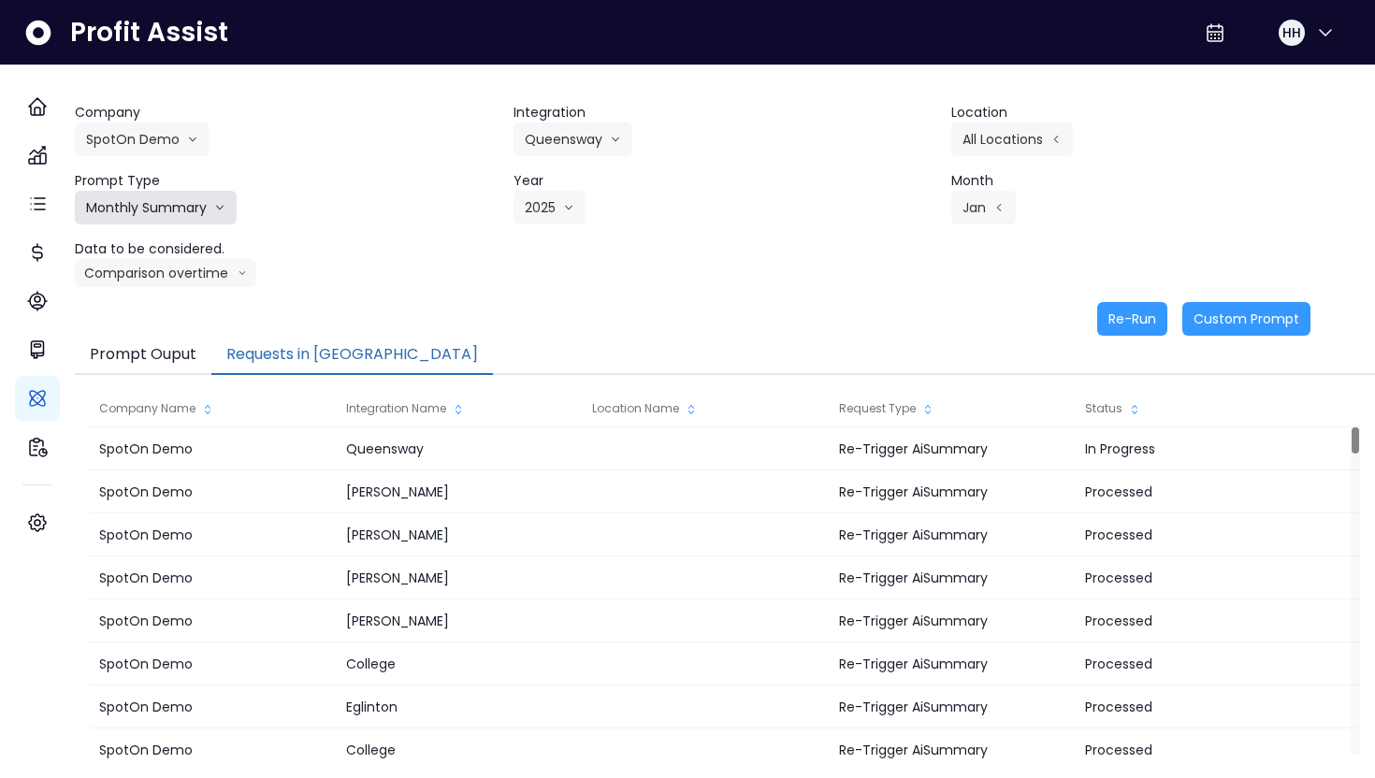
click at [181, 215] on button "Monthly Summary" at bounding box center [156, 208] width 162 height 34
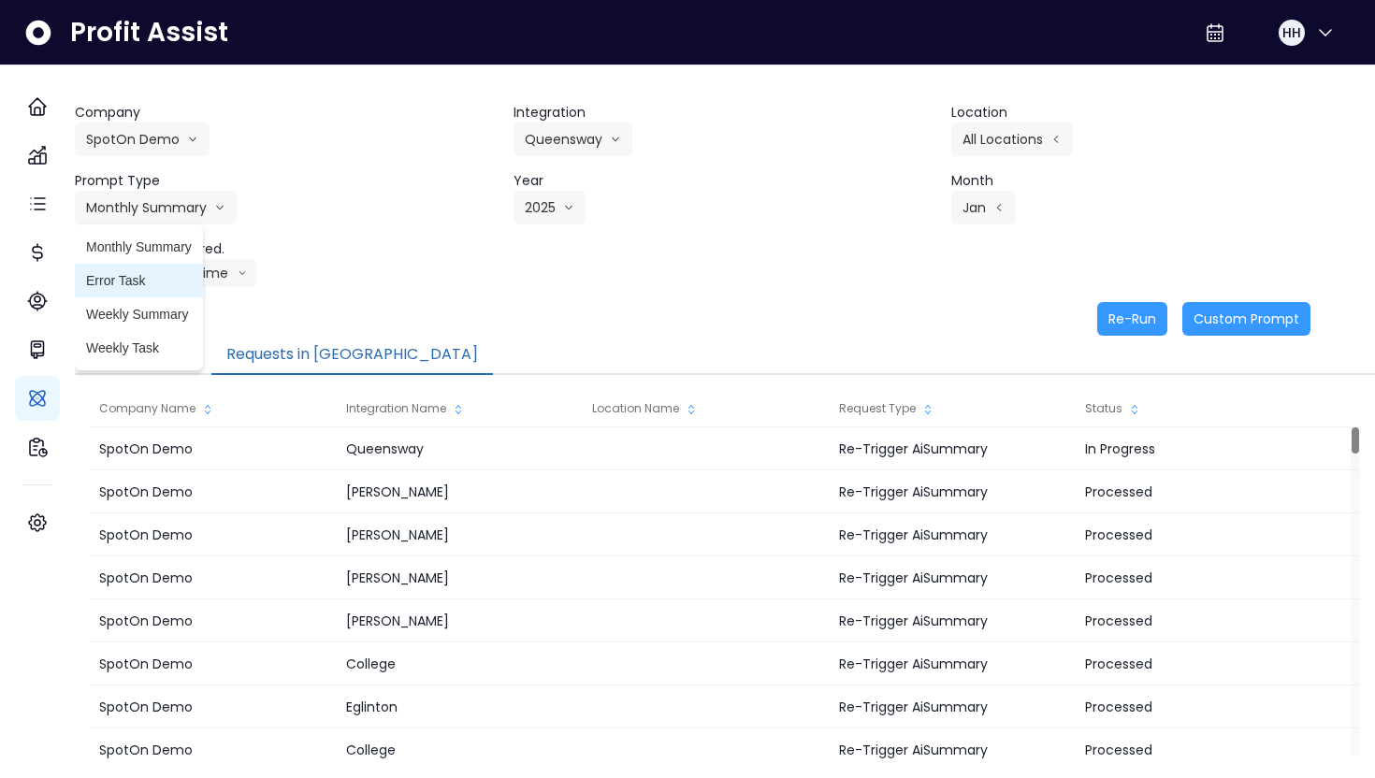
click at [157, 287] on span "Error Task" at bounding box center [139, 280] width 106 height 19
click at [1117, 328] on button "Re-Run" at bounding box center [1132, 319] width 70 height 34
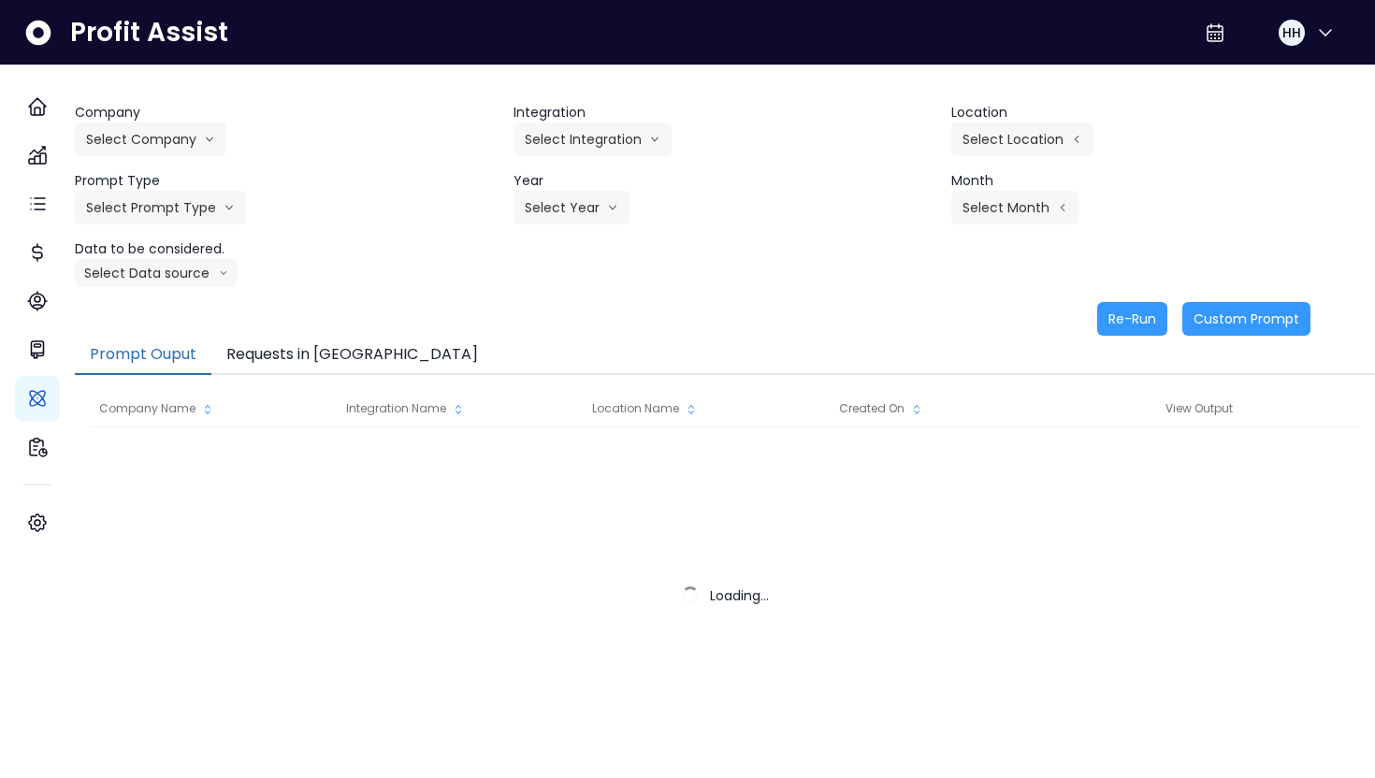
click at [337, 348] on button "Requests in [GEOGRAPHIC_DATA]" at bounding box center [352, 355] width 282 height 39
